Goal: Answer question/provide support

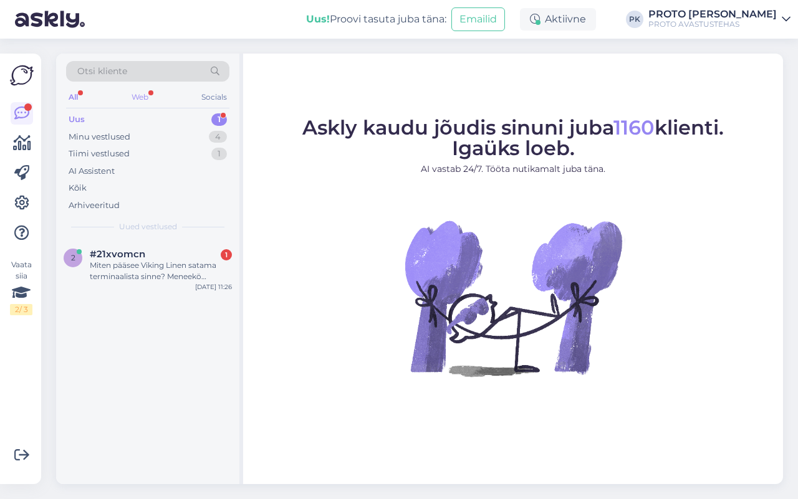
click at [143, 94] on div "Web" at bounding box center [140, 97] width 22 height 16
click at [156, 264] on div "Miten pääsee Viking Linen satama terminaalista sinne? Meneekö raitiovaunu sinne…" at bounding box center [161, 271] width 142 height 22
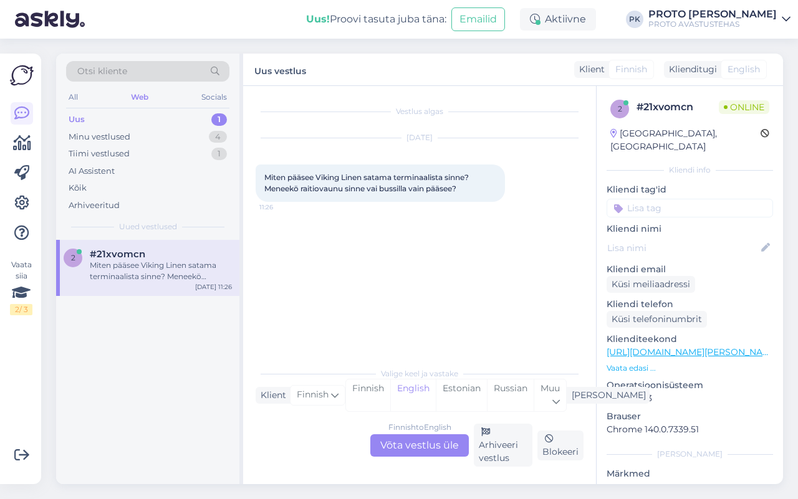
click at [441, 441] on div "Finnish to English Võta vestlus üle" at bounding box center [419, 446] width 99 height 22
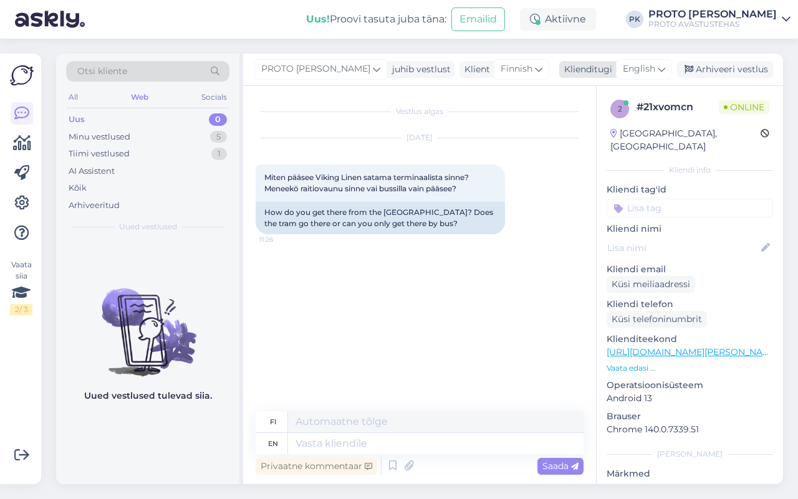
click at [659, 69] on icon at bounding box center [661, 69] width 7 height 14
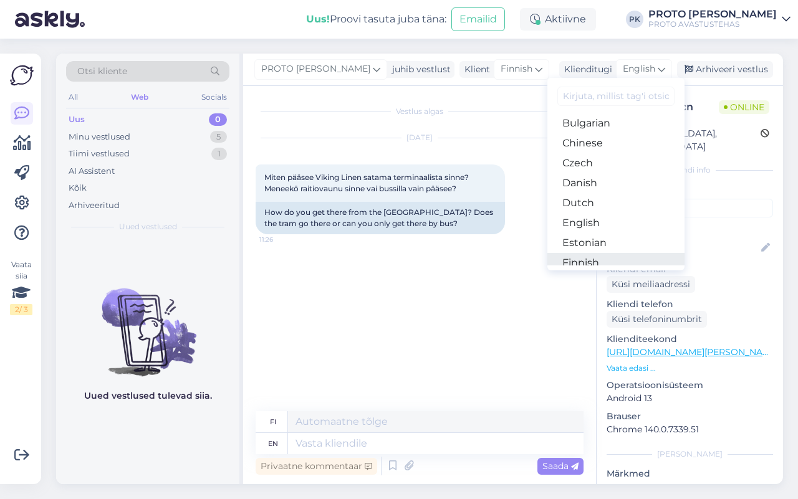
scroll to position [78, 0]
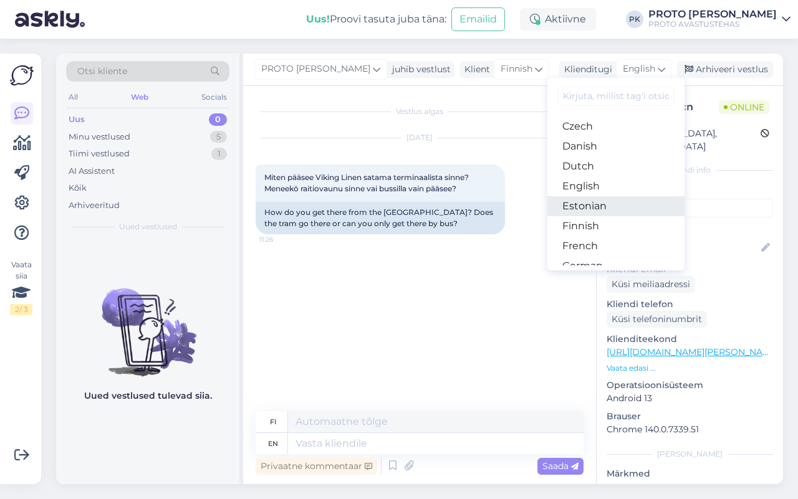
click at [596, 208] on link "Estonian" at bounding box center [615, 206] width 137 height 20
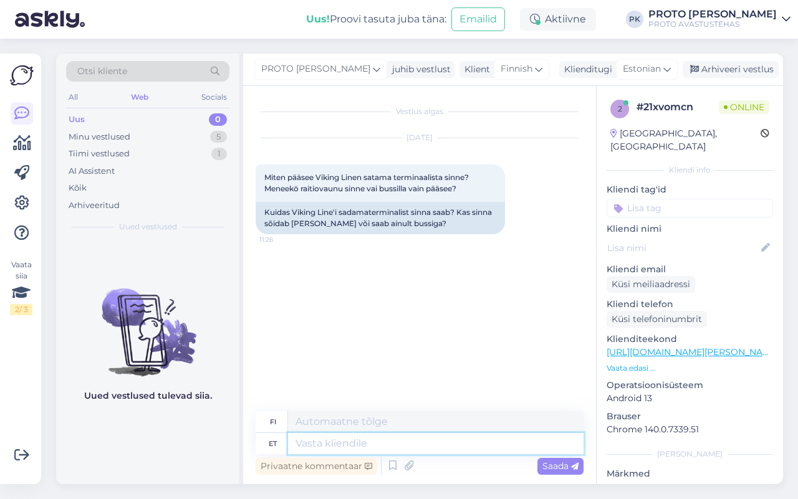
click at [309, 440] on textarea at bounding box center [436, 443] width 296 height 21
type textarea "Terer!"
type textarea "Terrieri!"
type textarea "Terer! [PERSON_NAME]"
type textarea "Terer! Raitiovaunu"
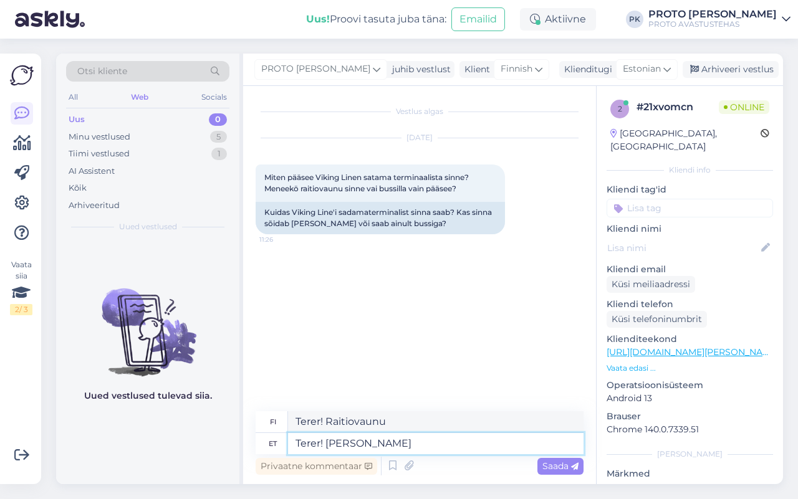
type textarea "Terer! [PERSON_NAME] jää"
type textarea "Terer! Raitiovaunu on täällä!"
type textarea "Terer! [PERSON_NAME] jääb"
type textarea "Terer! Raitiovaunu pysyy"
type textarea "Terer! [PERSON_NAME] jääb kaugemale, a"
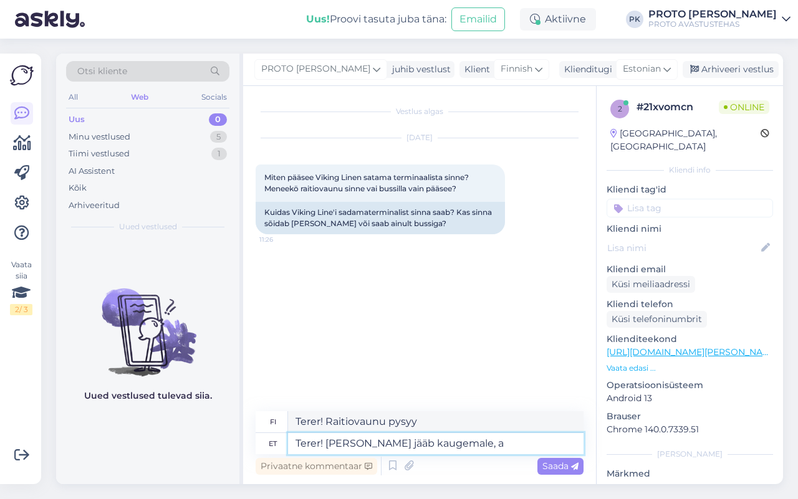
type textarea "Terer! Raitiovaunu on kauempana,"
type textarea "Terer! [PERSON_NAME] jääb kaugemale, aga"
type textarea "Terer! Raitiovaunu on kauempana, mutta"
type textarea "Terer! [PERSON_NAME] jääb kaugemale, aga saab"
type textarea "Terer! Raitiovaunu on kauempana, mutta se voi olla"
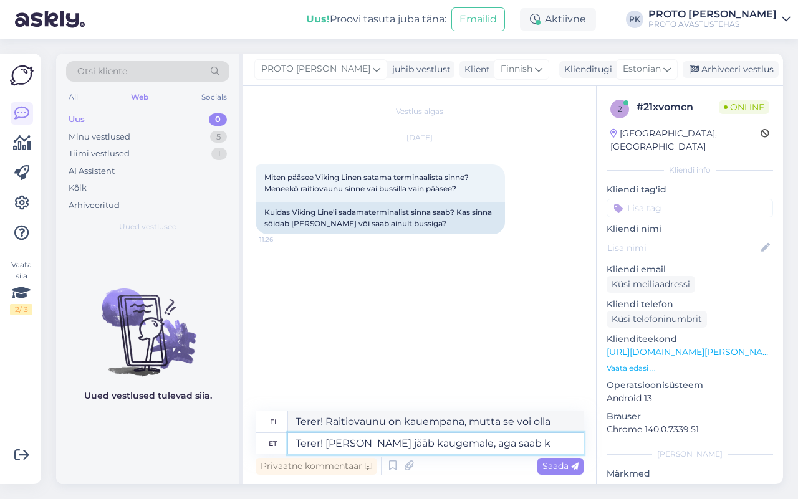
type textarea "Terer! [PERSON_NAME] jääb kaugemale, aga saab kõ"
type textarea "Terer! [PERSON_NAME] on kauempana, mutta [PERSON_NAME]"
type textarea "Terer! [PERSON_NAME] jääb kaugemale, aga saab kõndida"
type textarea "Terer! Raitiovaunu on kauempana, mutta sinne pääsee kävellen."
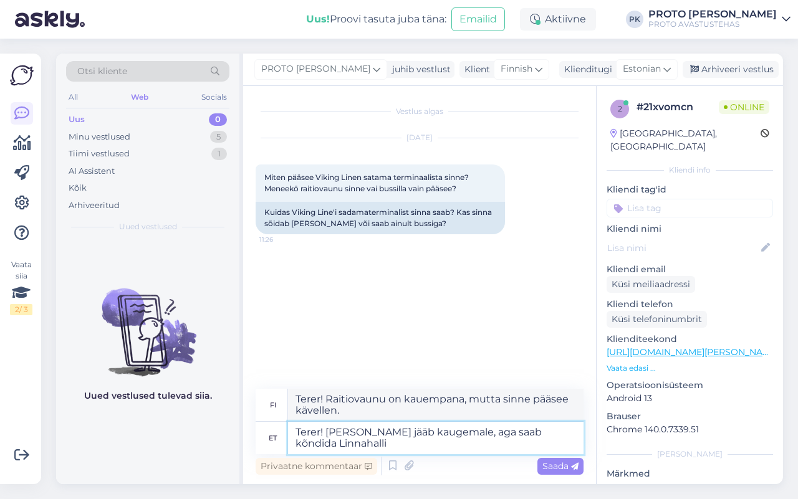
type textarea "Terer! [PERSON_NAME] jääb kaugemale, aga saab kõndida Linnahalli"
type textarea "Terer! Raitiovaunu on kauempana, mutta [GEOGRAPHIC_DATA] pääsee kävellen."
type textarea "Terer! [PERSON_NAME] jääb kaugemale, aga saab kõndida Linnahalli bussipeatuises…"
type textarea "Terer! Raitiovaunu on kauempana, mutta [PERSON_NAME] Linnahallin bussipysäkille."
type textarea "Terer! [PERSON_NAME] jääb kaugemale, aga saab kõndida Linnahalli bussipeatuises…"
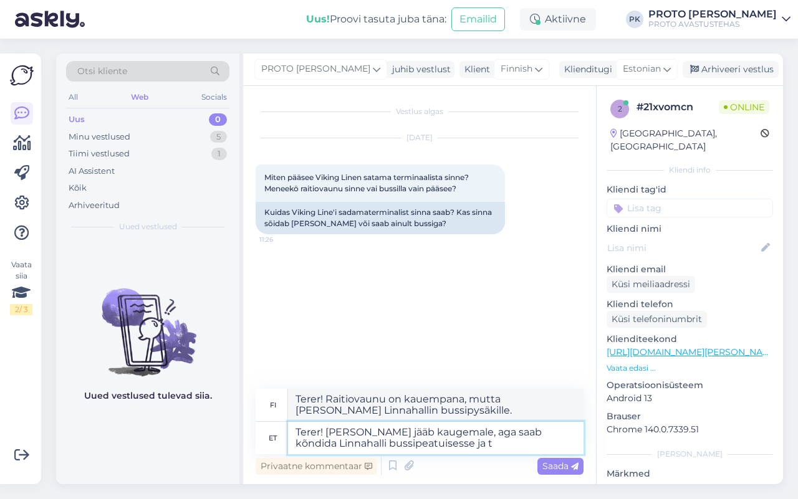
type textarea "Terer! Raitiovaunu on kauempana, mutta [PERSON_NAME] Linnahallin bussipysäkille…"
type textarea "Terer! [PERSON_NAME] jääb kaugemale, aga saab kõndida Linnahalli bussipeatuises…"
type textarea "Terer! Raitiovaunu on kauempana, mutta [PERSON_NAME] Linnahallin bussipysäkille…"
type textarea "Terer! [PERSON_NAME] jääb kaugemale, aga saab kõndida Linnahalli bussipeatuises…"
type textarea "Terer! [PERSON_NAME] on kauempana, mutta [PERSON_NAME] Linnahallin bussipysäkil…"
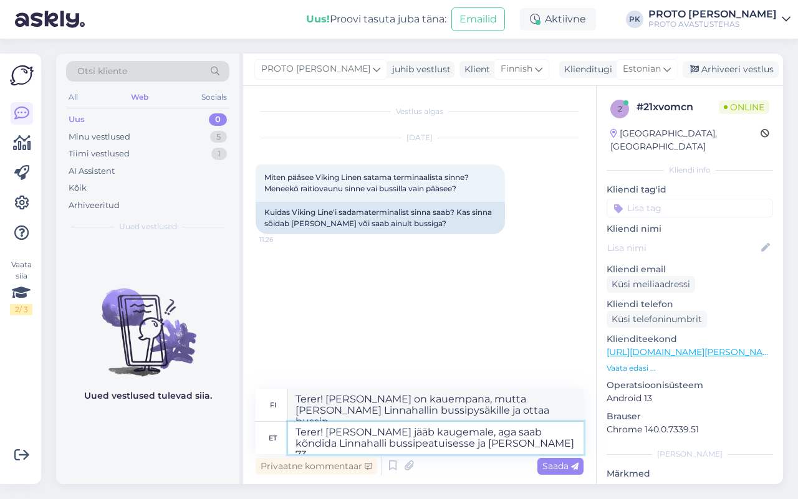
type textarea "Terer! [PERSON_NAME] jääb kaugemale, aga saab kõndida Linnahalli bussipeatuises…"
type textarea "Raitiovaunu on kauempana, mutta [PERSON_NAME] Linnahallin pysäkille ja ottaa bu…"
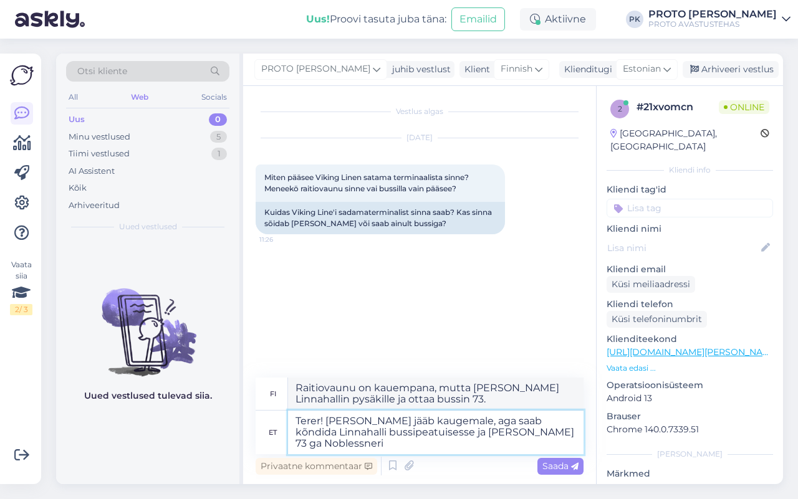
type textarea "Terer! [PERSON_NAME] jääb kaugemale, aga saab kõndida Linnahalli bussipeatuises…"
type textarea "Raitiovaunu on kauempana, mutta [PERSON_NAME] Linnahallin pysäkille ja ottaa bu…"
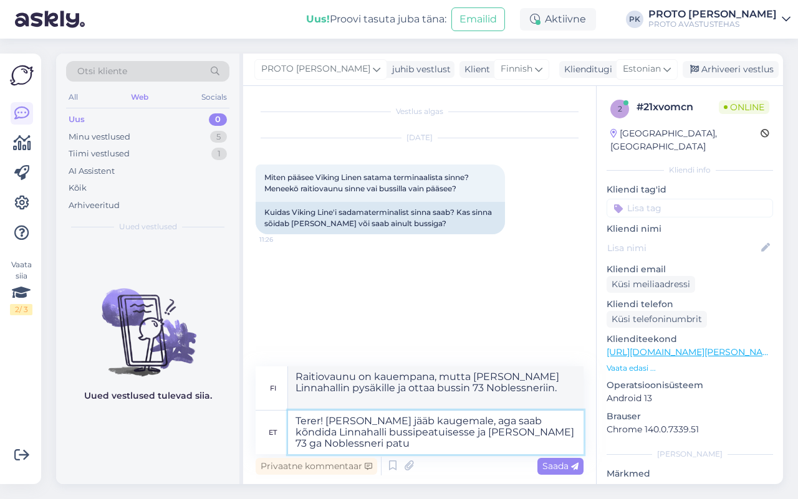
type textarea "Terer! [PERSON_NAME] jääb kaugemale, aga saab kõndida Linnahalli bussipeatuises…"
type textarea "Terer! [PERSON_NAME] on kauempana, mutta [PERSON_NAME] [PERSON_NAME] pysäkille …"
type textarea "Terer! [PERSON_NAME] jääb kaugemale, aga saab kõndida Linnahalli bussipeatuises…"
type textarea "Raitiovaunu on kauempana, mutta [PERSON_NAME] Linnahallin pysäkille ja ottaa bu…"
type textarea "Terer! [PERSON_NAME] jääb kaugemale, aga saab kõndida Linnahalli bussipeatuises…"
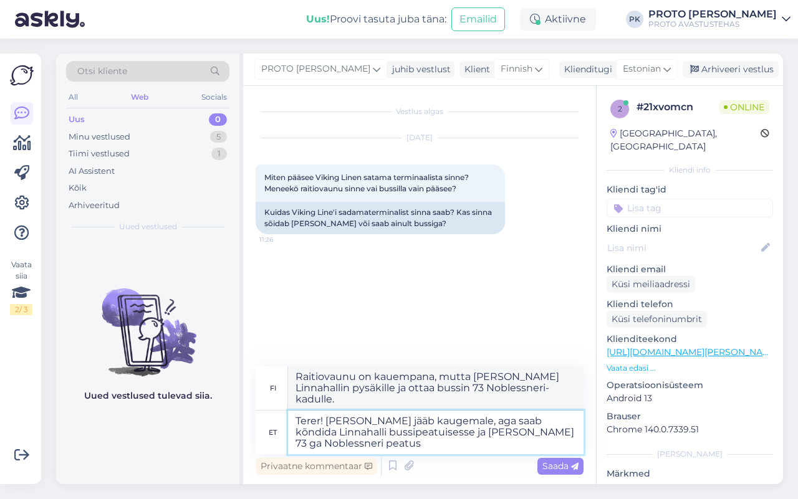
type textarea "Raitiovaunu on kauempana, mutta [PERSON_NAME] [PERSON_NAME] pysäkille ja ottaa …"
type textarea "Terer! [PERSON_NAME] jääb kaugemale, aga saab kõndida Linnahalli bussipeatuises…"
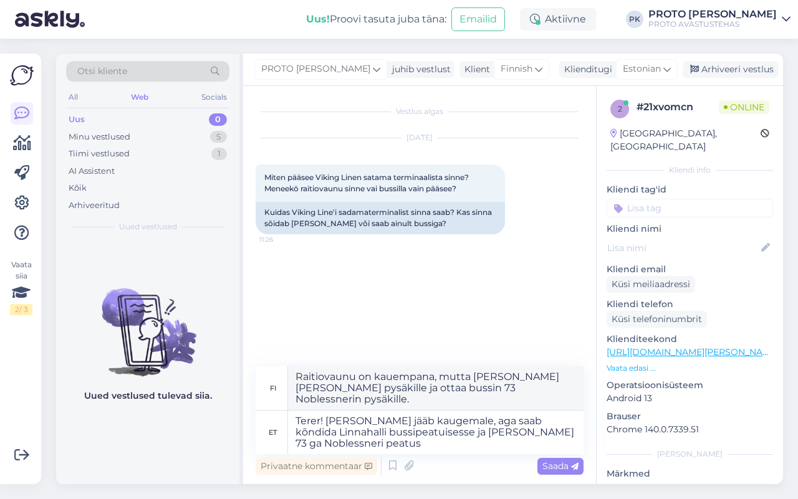
click at [561, 462] on span "Saada" at bounding box center [560, 466] width 36 height 11
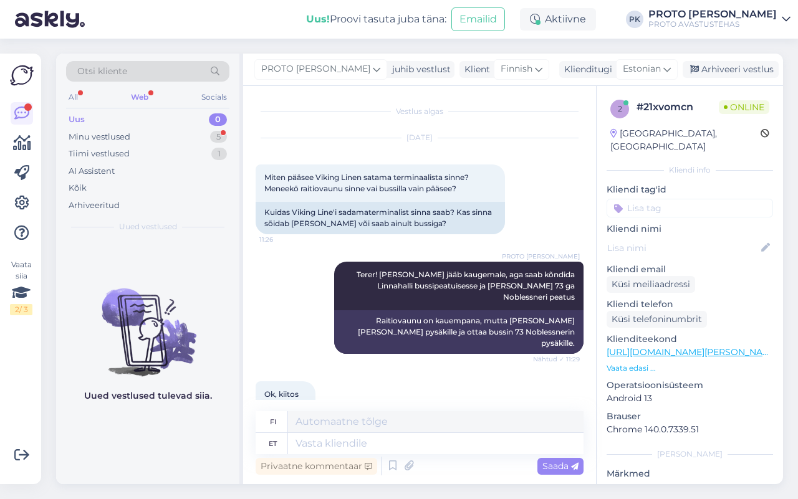
scroll to position [42, 0]
